Goal: Information Seeking & Learning: Understand process/instructions

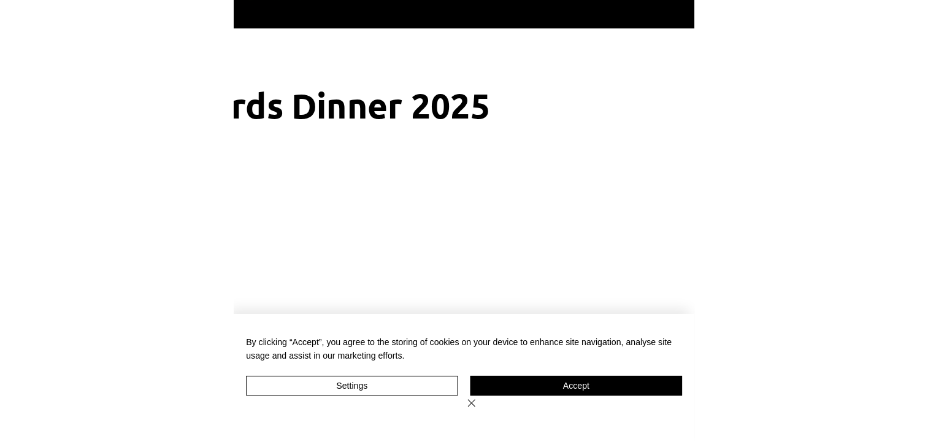
scroll to position [73, 0]
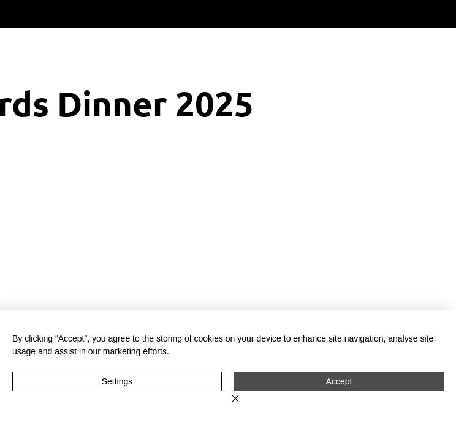
click at [398, 391] on button "Accept" at bounding box center [339, 382] width 210 height 20
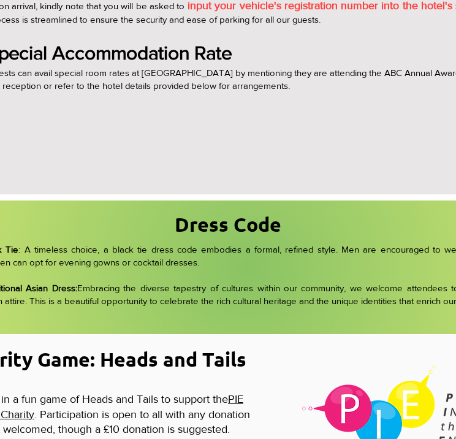
scroll to position [1014, 0]
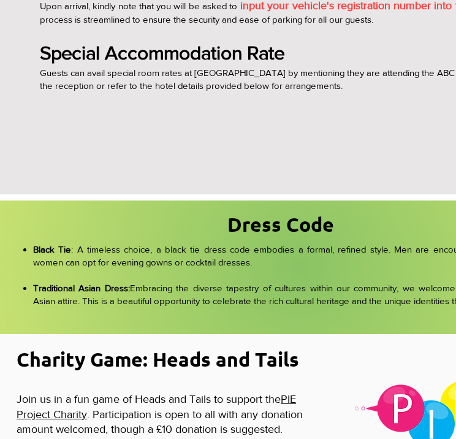
drag, startPoint x: 385, startPoint y: 301, endPoint x: 23, endPoint y: 250, distance: 366.2
click at [23, 250] on ul "Black Tie : A timeless choice, a black tie dress code embodies a formal, refine…" at bounding box center [297, 275] width 553 height 64
copy ul "Black Tie : A timeless choice, a black tie dress code embodies a formal, refine…"
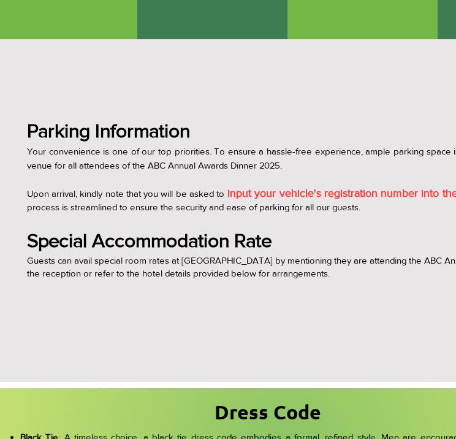
scroll to position [826, 12]
drag, startPoint x: 82, startPoint y: 191, endPoint x: 382, endPoint y: 183, distance: 299.5
click at [382, 187] on p "Upon arrival, kindly note that you will be asked to input your vehicle's regist…" at bounding box center [288, 201] width 521 height 28
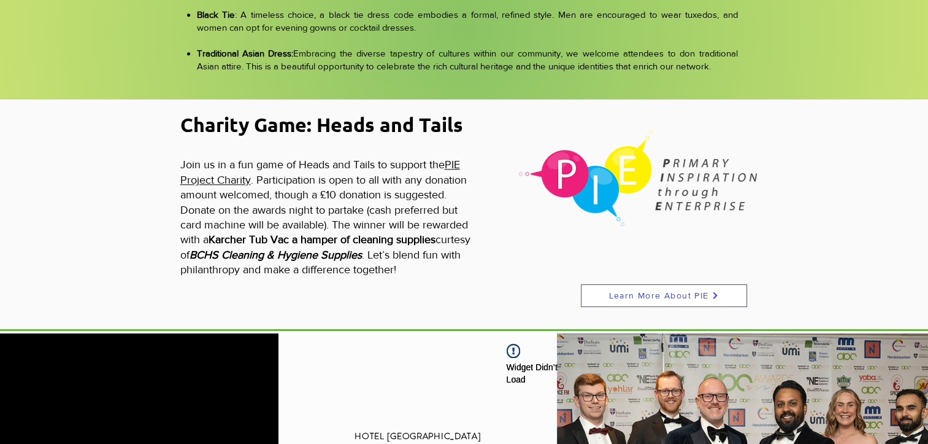
scroll to position [1243, 0]
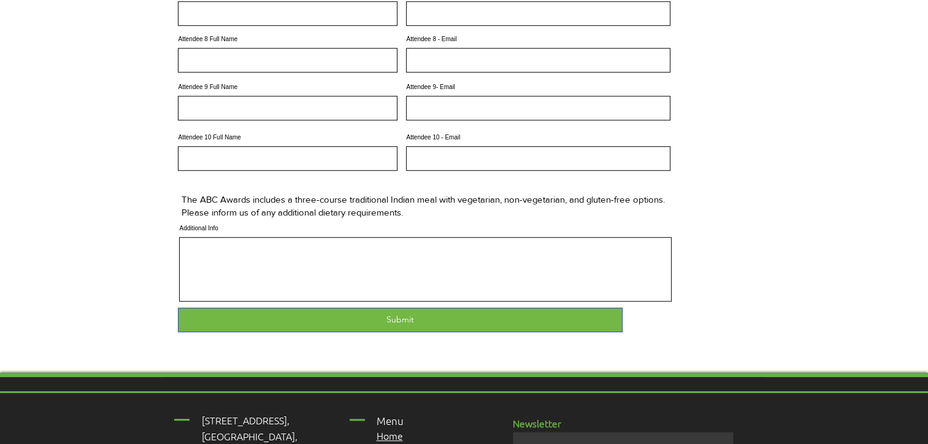
scroll to position [894, 0]
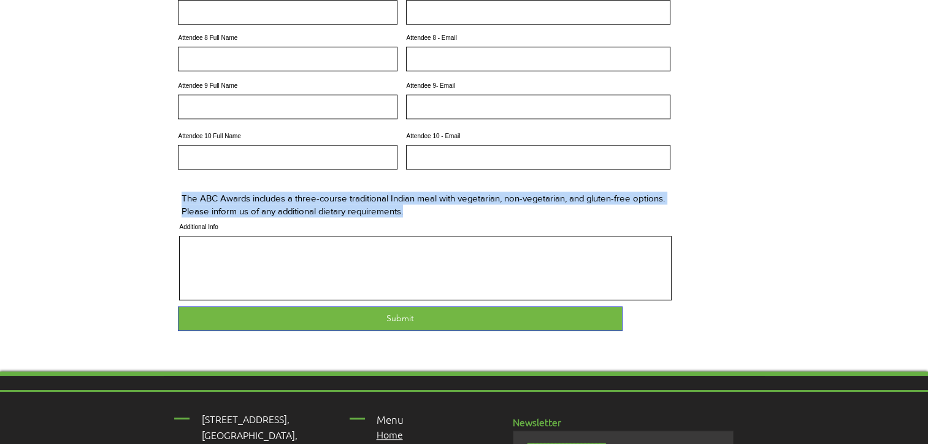
drag, startPoint x: 445, startPoint y: 232, endPoint x: 180, endPoint y: 211, distance: 265.2
copy p "The ABC Awards includes a three-course traditional Indian meal with vegetarian,…"
